Goal: Information Seeking & Learning: Learn about a topic

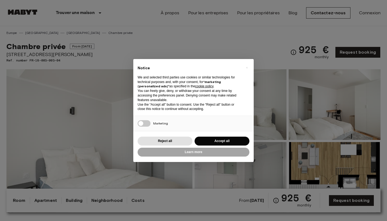
scroll to position [106, 0]
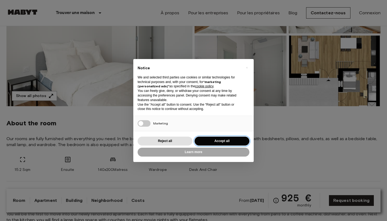
click at [210, 138] on button "Accept all" at bounding box center [222, 140] width 55 height 9
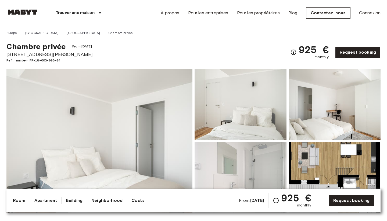
scroll to position [0, 0]
click at [130, 117] on img at bounding box center [99, 140] width 186 height 143
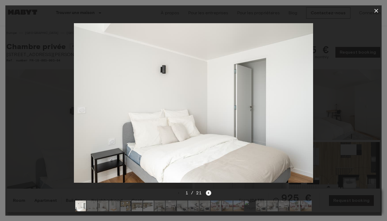
click at [210, 193] on icon "Next image" at bounding box center [208, 192] width 5 height 5
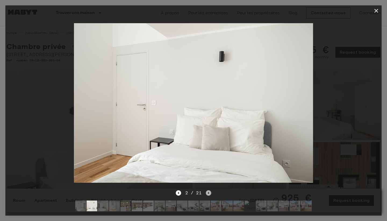
click at [210, 193] on icon "Next image" at bounding box center [208, 192] width 5 height 5
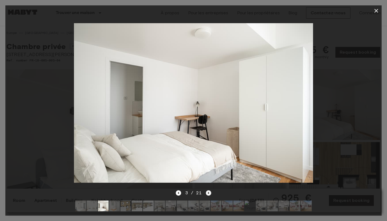
click at [210, 193] on icon "Next image" at bounding box center [208, 192] width 5 height 5
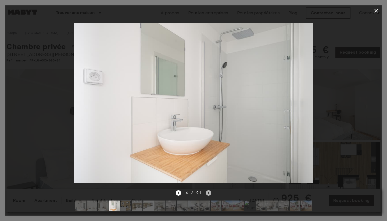
click at [210, 193] on icon "Next image" at bounding box center [208, 192] width 5 height 5
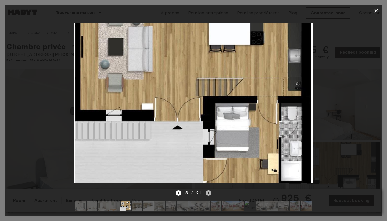
click at [207, 191] on icon "Next image" at bounding box center [208, 192] width 5 height 5
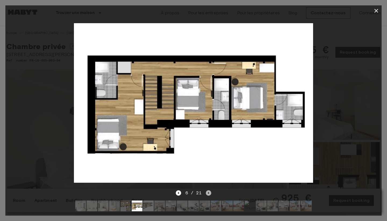
click at [207, 191] on icon "Next image" at bounding box center [208, 192] width 5 height 5
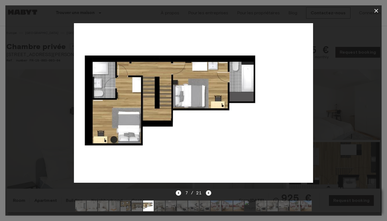
click at [207, 191] on icon "Next image" at bounding box center [208, 192] width 5 height 5
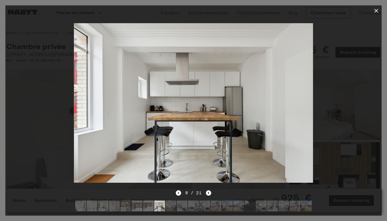
click at [207, 191] on icon "Next image" at bounding box center [208, 192] width 5 height 5
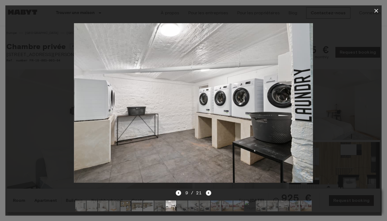
click at [207, 191] on icon "Next image" at bounding box center [208, 192] width 5 height 5
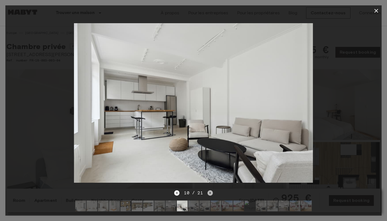
click at [208, 191] on icon "Next image" at bounding box center [210, 192] width 5 height 5
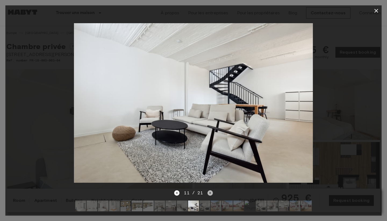
click at [208, 191] on icon "Next image" at bounding box center [210, 192] width 5 height 5
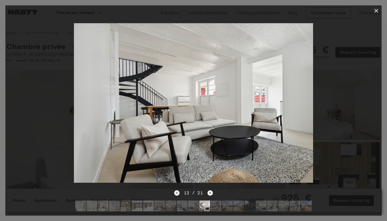
click at [208, 191] on icon "Next image" at bounding box center [210, 192] width 5 height 5
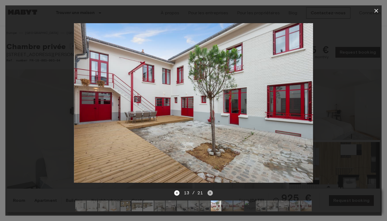
click at [208, 191] on icon "Next image" at bounding box center [210, 192] width 5 height 5
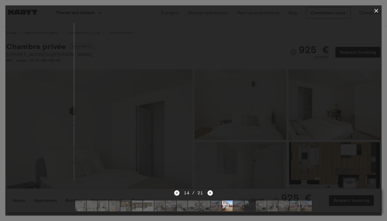
click at [208, 191] on icon "Next image" at bounding box center [210, 192] width 5 height 5
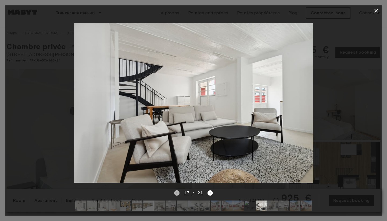
click at [180, 194] on icon "Previous image" at bounding box center [176, 192] width 5 height 5
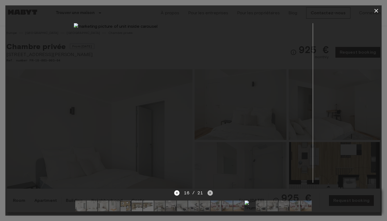
click at [209, 195] on icon "Next image" at bounding box center [210, 192] width 5 height 5
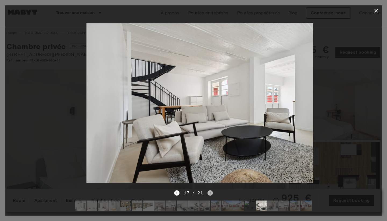
click at [209, 195] on icon "Next image" at bounding box center [210, 192] width 5 height 5
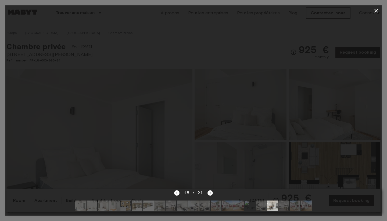
click at [209, 195] on icon "Next image" at bounding box center [210, 192] width 5 height 5
click at [209, 195] on div "21 / 21" at bounding box center [193, 192] width 38 height 6
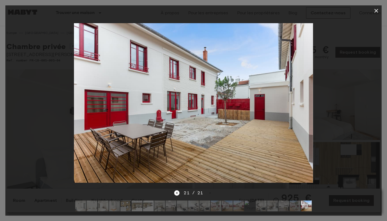
click at [377, 14] on button "button" at bounding box center [376, 10] width 11 height 11
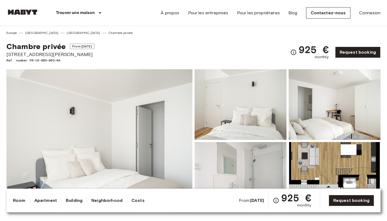
click at [86, 128] on img at bounding box center [99, 140] width 186 height 143
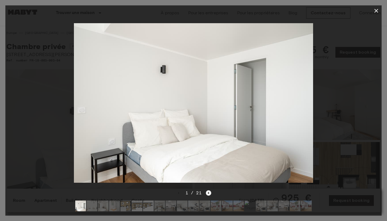
click at [207, 193] on icon "Next image" at bounding box center [208, 192] width 5 height 5
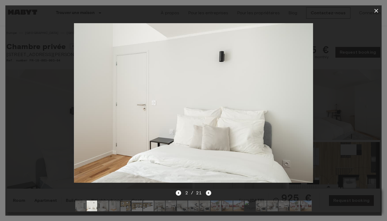
click at [207, 193] on icon "Next image" at bounding box center [208, 192] width 5 height 5
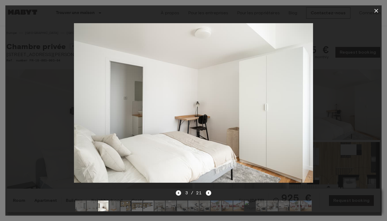
click at [178, 192] on icon "Previous image" at bounding box center [178, 192] width 5 height 5
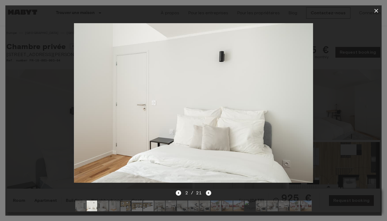
click at [208, 193] on icon "Next image" at bounding box center [208, 192] width 5 height 5
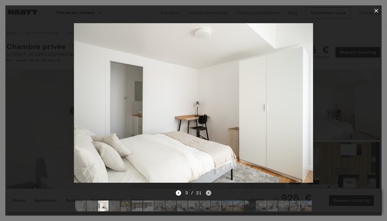
click at [208, 193] on icon "Next image" at bounding box center [208, 192] width 5 height 5
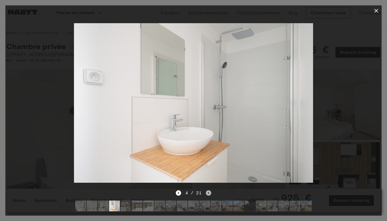
click at [208, 193] on icon "Next image" at bounding box center [208, 192] width 5 height 5
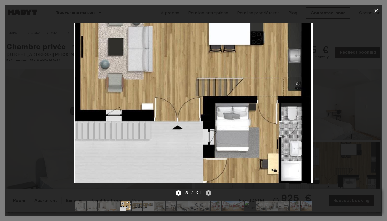
click at [208, 193] on icon "Next image" at bounding box center [208, 192] width 5 height 5
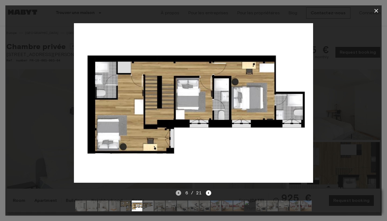
click at [180, 193] on icon "Previous image" at bounding box center [178, 192] width 5 height 5
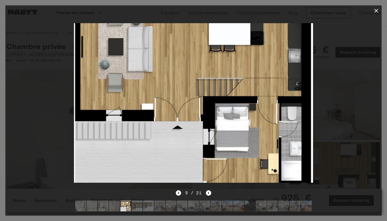
click at [180, 193] on icon "Previous image" at bounding box center [178, 192] width 5 height 5
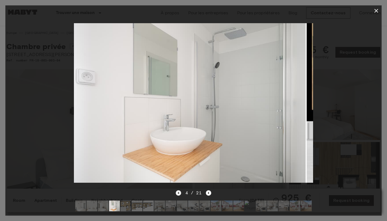
click at [180, 193] on icon "Previous image" at bounding box center [178, 192] width 5 height 5
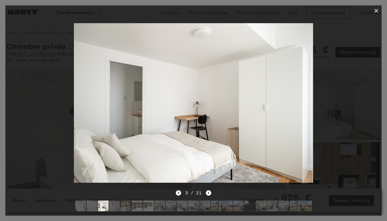
click at [180, 193] on icon "Previous image" at bounding box center [178, 192] width 5 height 5
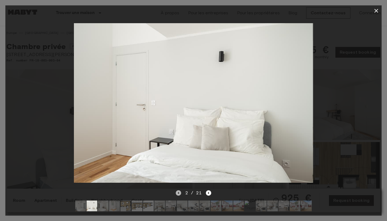
click at [180, 193] on icon "Previous image" at bounding box center [178, 192] width 5 height 5
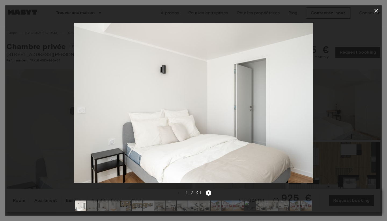
click at [205, 194] on div "1 / 21" at bounding box center [194, 192] width 36 height 6
click at [207, 193] on icon "Next image" at bounding box center [208, 192] width 5 height 5
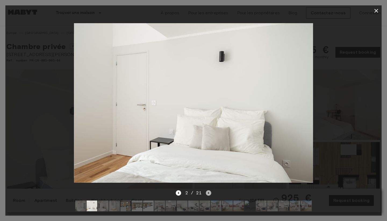
click at [207, 193] on icon "Next image" at bounding box center [208, 192] width 5 height 5
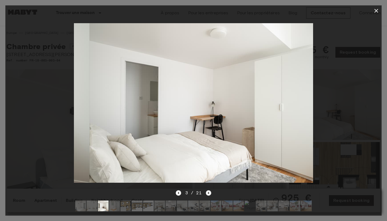
click at [207, 193] on icon "Next image" at bounding box center [208, 192] width 5 height 5
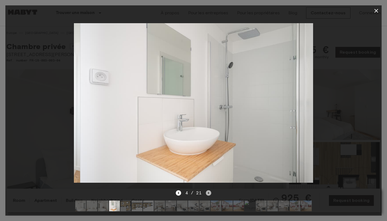
click at [207, 193] on icon "Next image" at bounding box center [208, 192] width 5 height 5
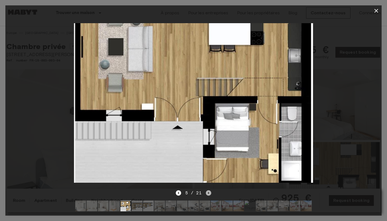
click at [207, 193] on icon "Next image" at bounding box center [208, 192] width 5 height 5
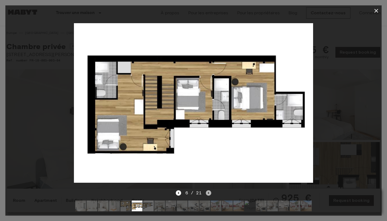
click at [207, 194] on icon "Next image" at bounding box center [208, 192] width 5 height 5
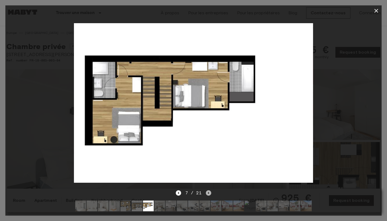
click at [207, 194] on icon "Next image" at bounding box center [208, 192] width 5 height 5
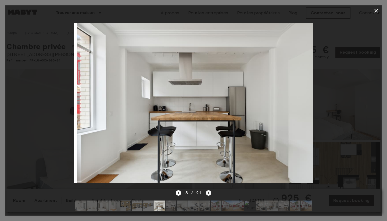
click at [207, 194] on icon "Next image" at bounding box center [208, 192] width 5 height 5
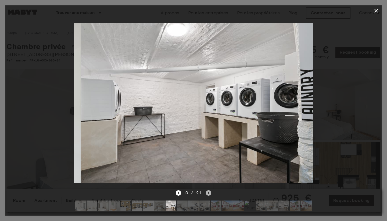
click at [207, 194] on icon "Next image" at bounding box center [208, 192] width 5 height 5
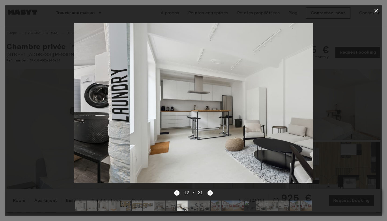
click at [207, 194] on div "10 / 21" at bounding box center [193, 192] width 38 height 6
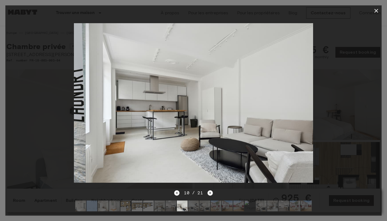
click at [207, 194] on div "10 / 21" at bounding box center [193, 192] width 38 height 6
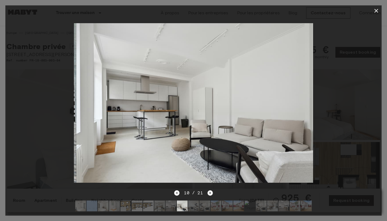
click at [207, 194] on div "10 / 21" at bounding box center [193, 192] width 38 height 6
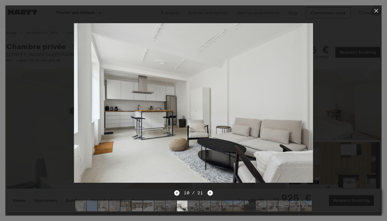
click at [378, 15] on button "button" at bounding box center [376, 10] width 11 height 11
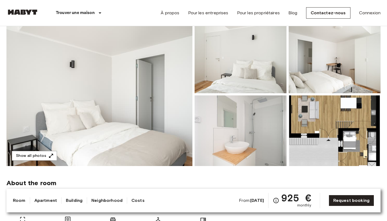
scroll to position [24, 0]
